Goal: Book appointment/travel/reservation

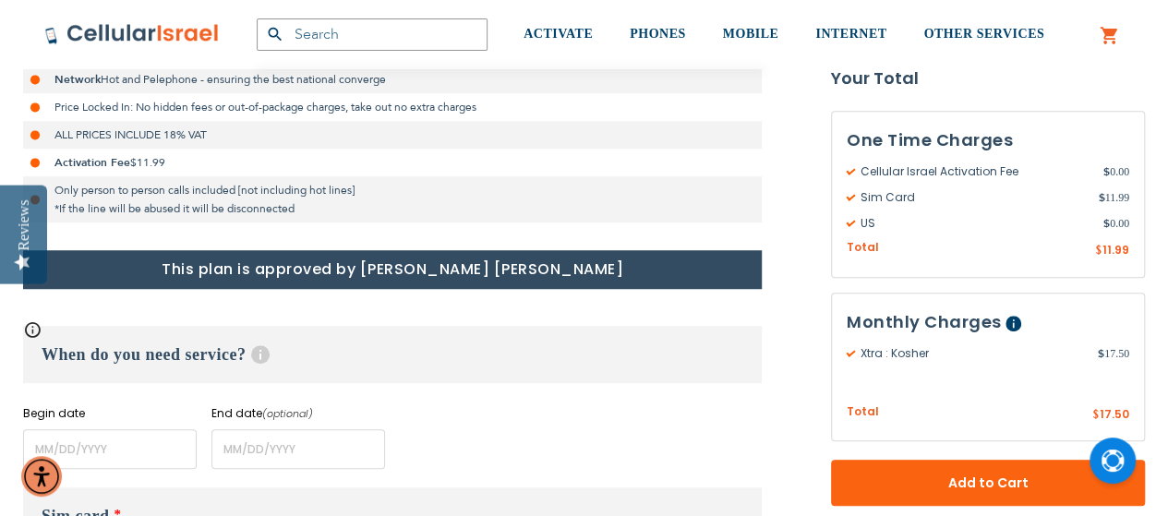
scroll to position [635, 0]
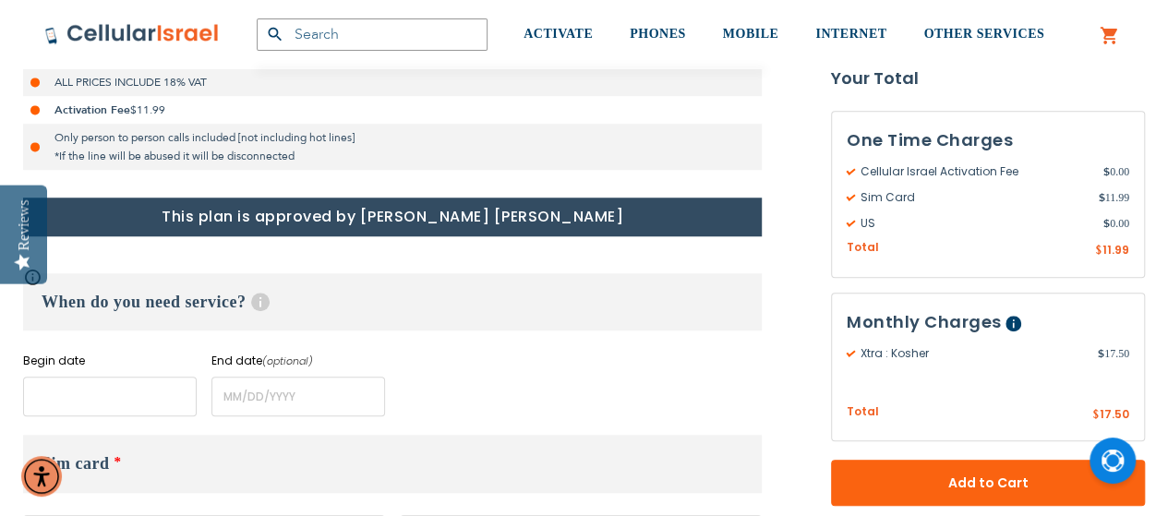
click at [131, 403] on input "name" at bounding box center [110, 397] width 174 height 40
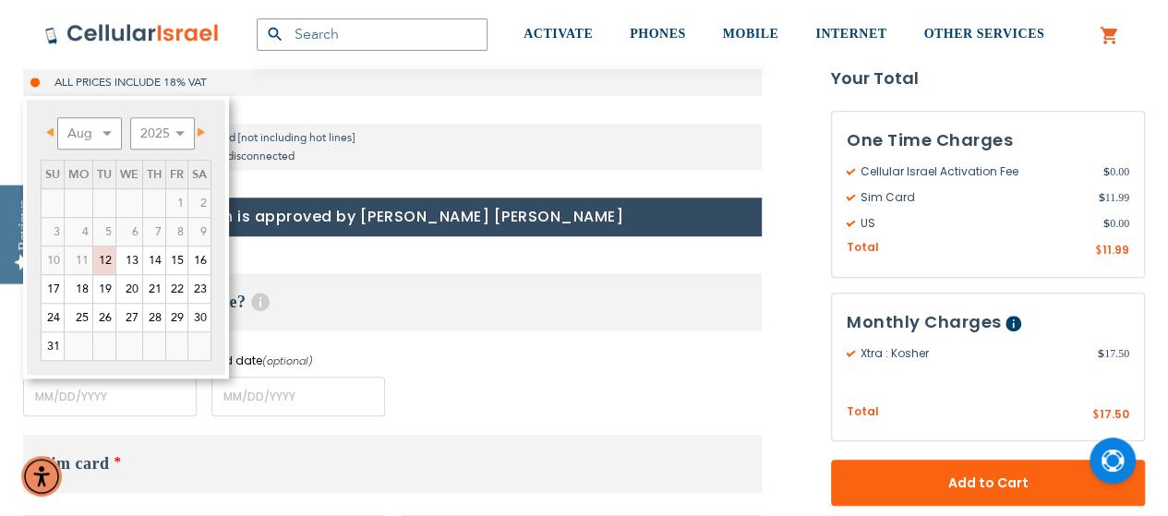
click at [198, 134] on span "Next" at bounding box center [201, 131] width 7 height 9
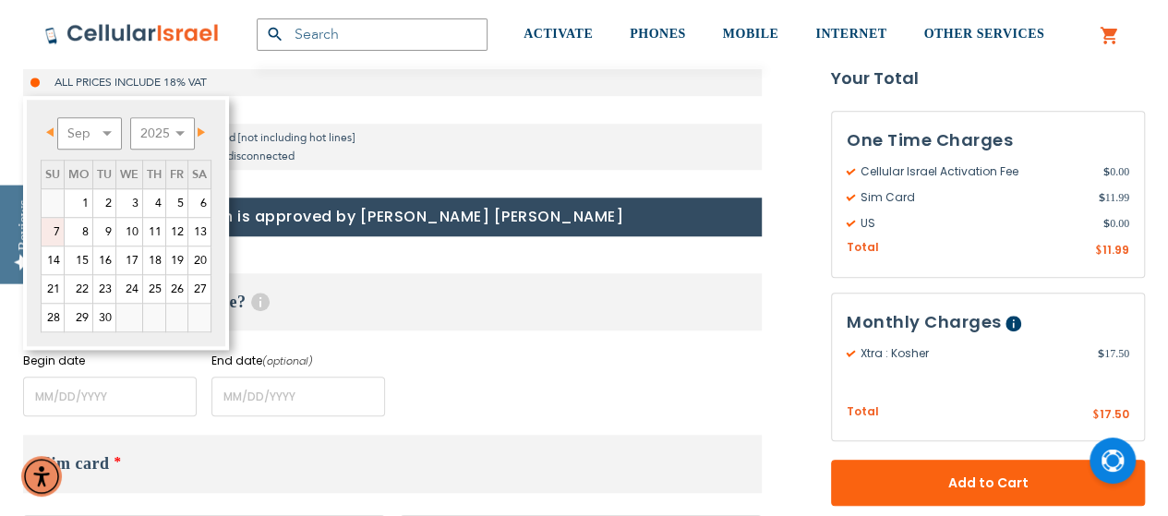
click at [49, 228] on link "7" at bounding box center [53, 232] width 22 height 28
type input "[DATE]"
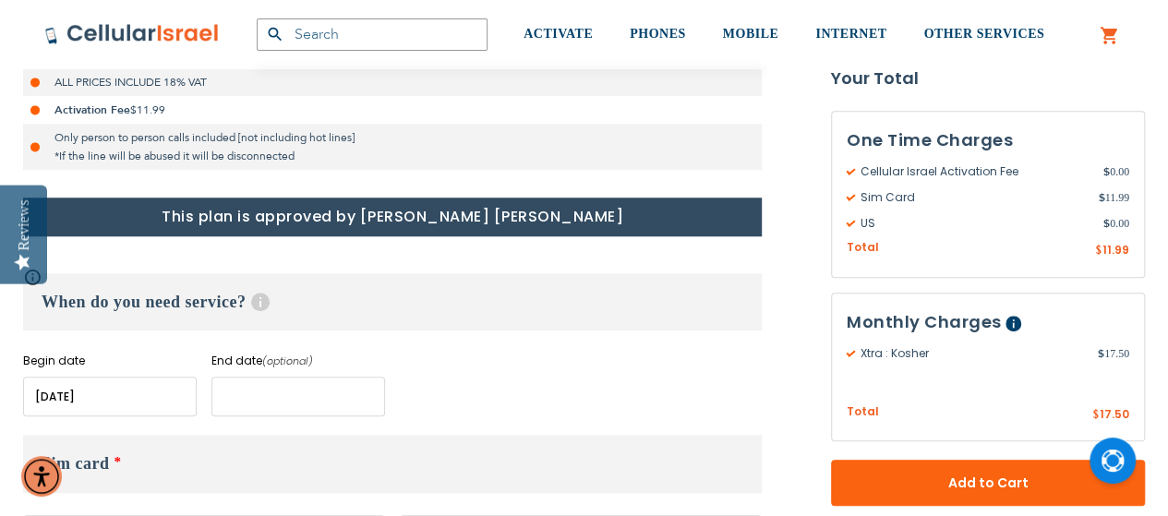
click at [310, 402] on input "name" at bounding box center [298, 397] width 174 height 40
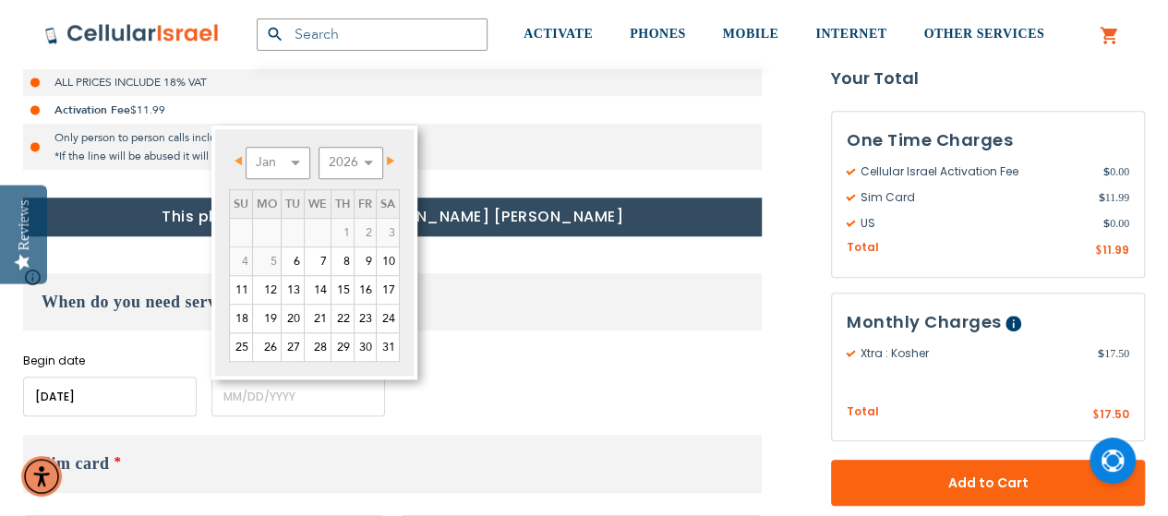
click at [387, 158] on span "Next" at bounding box center [390, 160] width 7 height 9
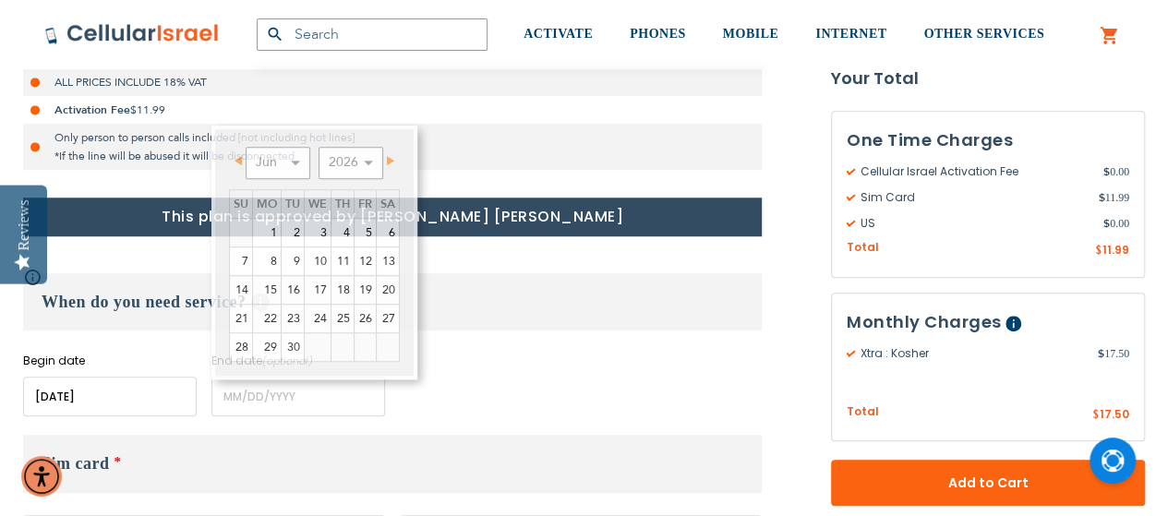
click at [488, 384] on div "Begin date Please enter Start Date End date (optional) Please enter End Date Lo…" at bounding box center [392, 385] width 739 height 64
